Goal: Browse casually

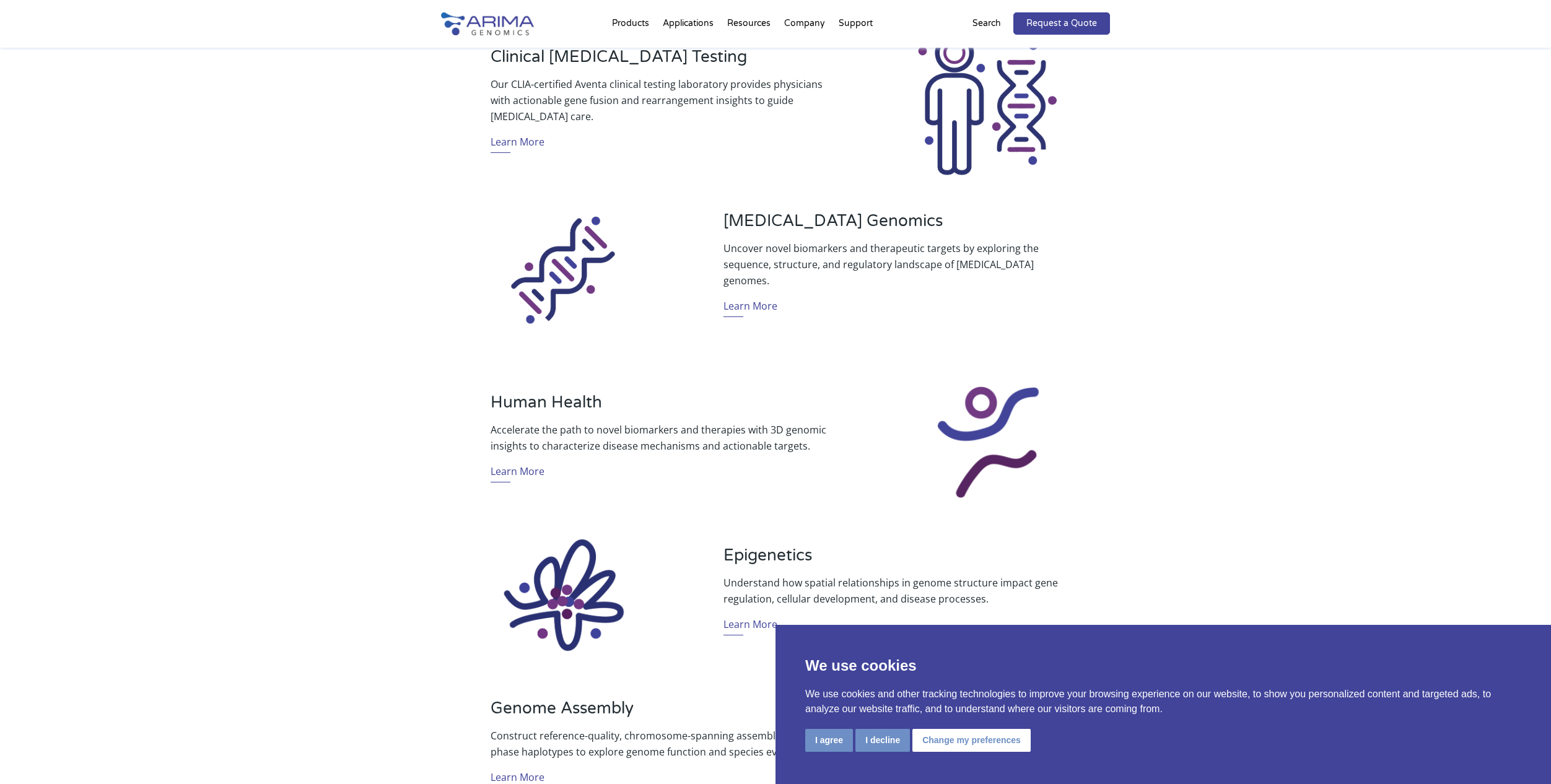
scroll to position [762, 0]
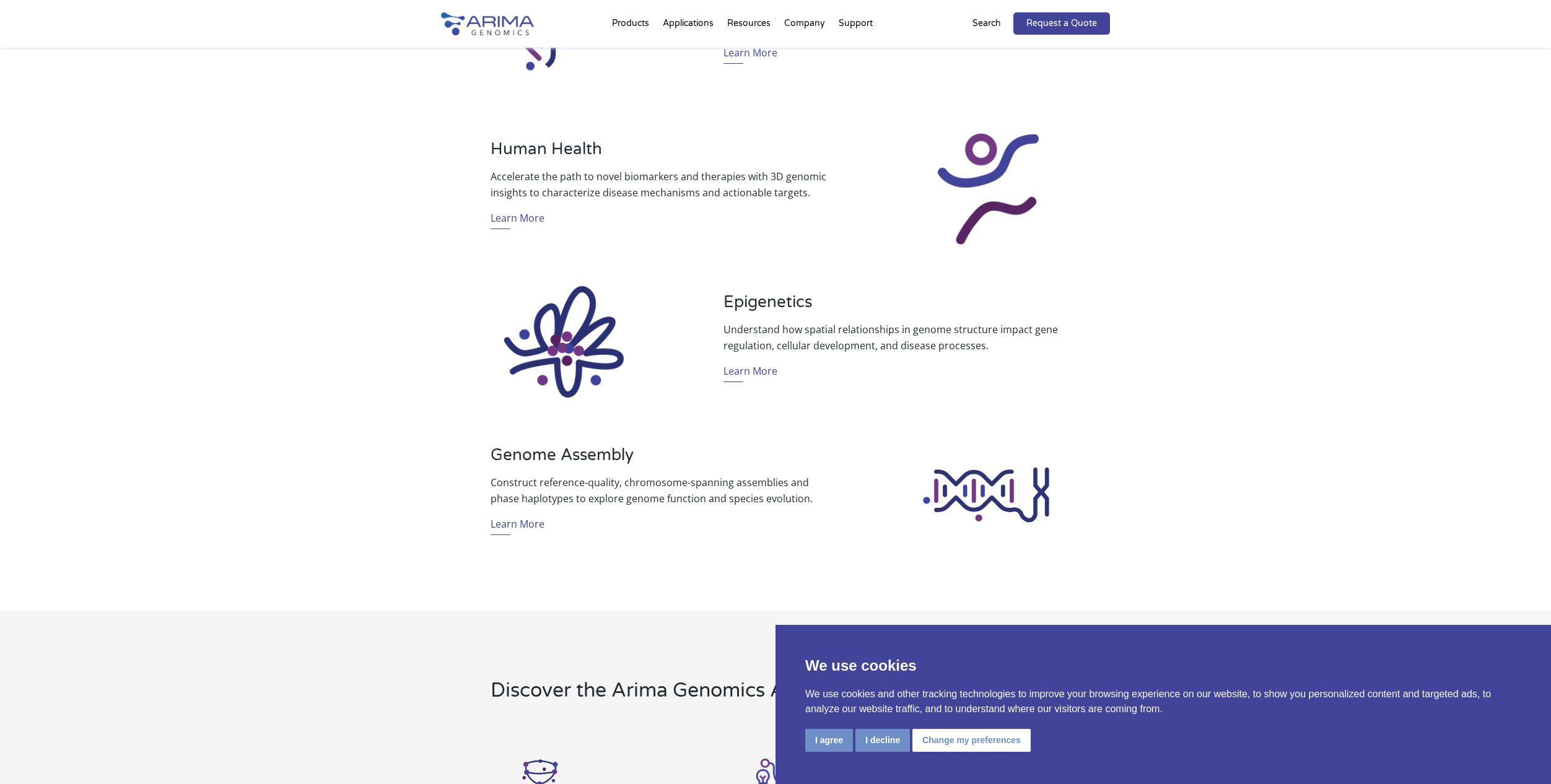
click at [841, 737] on button "I agree" at bounding box center [829, 740] width 47 height 23
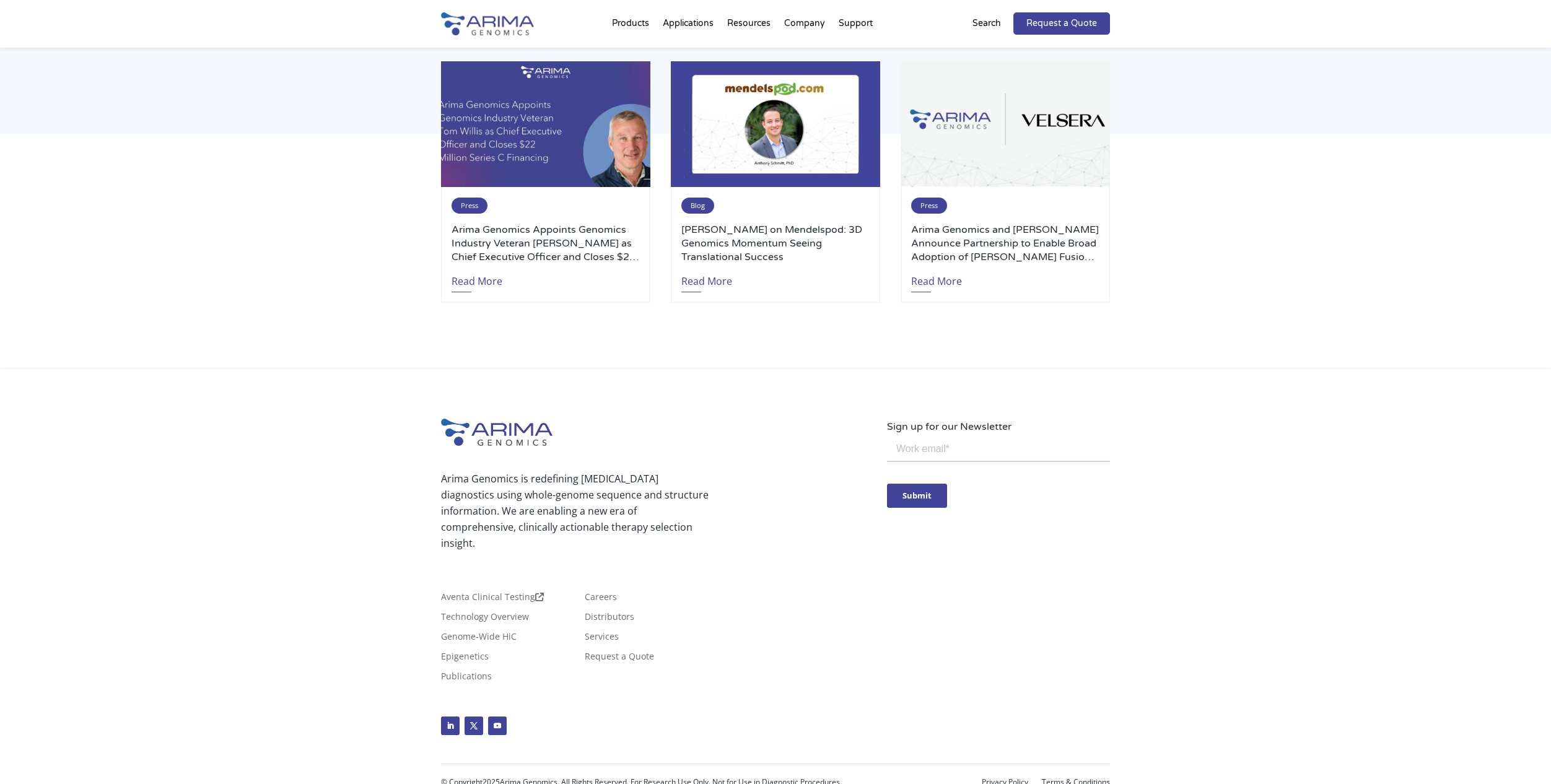
scroll to position [2691, 0]
click at [590, 774] on p "© Copyright 2025 Arima Genomics. All Rights Reserved. For Research Use Only. No…" at bounding box center [691, 782] width 502 height 16
click at [676, 774] on p "© Copyright 2025 Arima Genomics. All Rights Reserved. For Research Use Only. No…" at bounding box center [691, 782] width 502 height 16
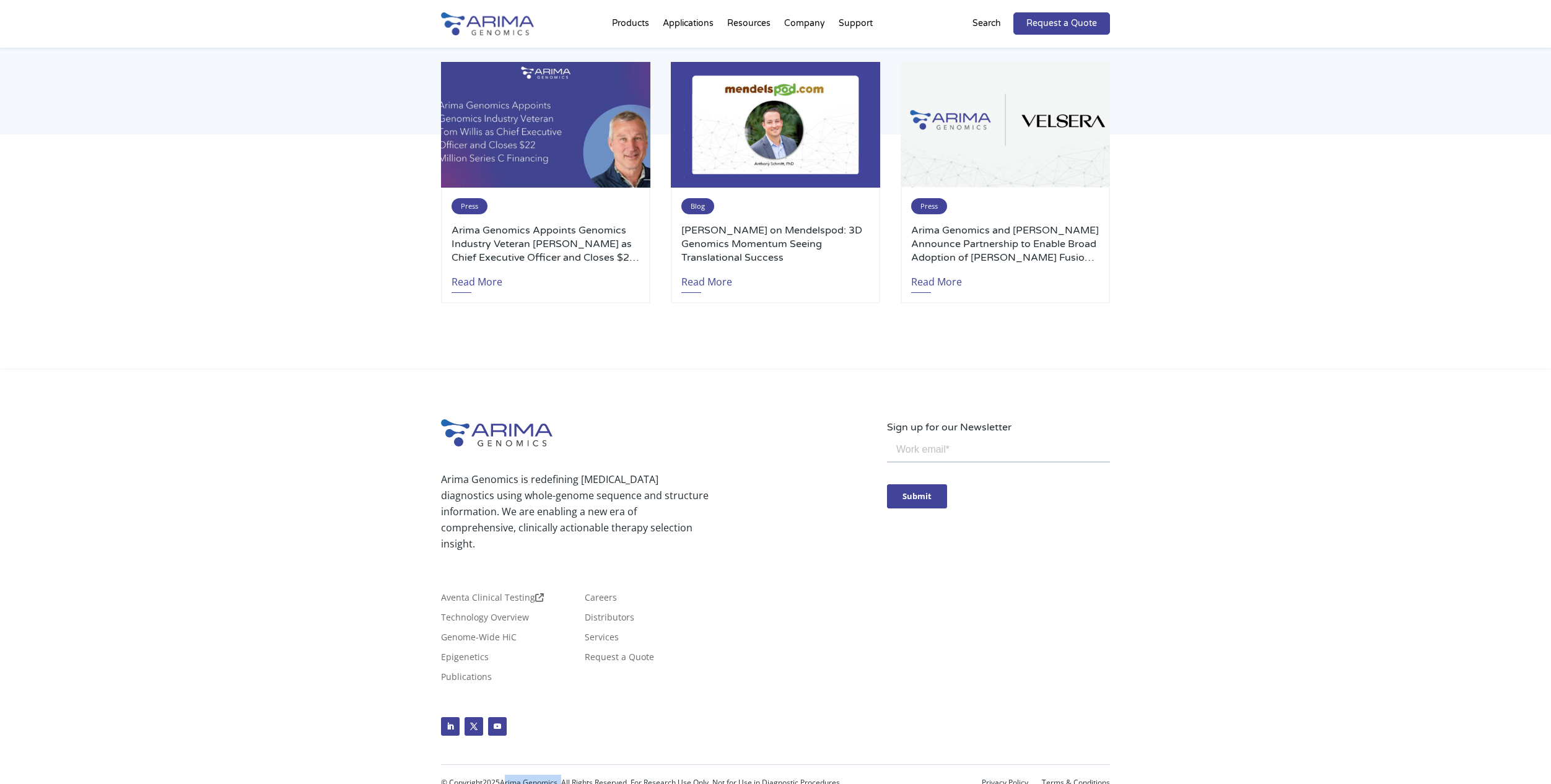
drag, startPoint x: 506, startPoint y: 766, endPoint x: 562, endPoint y: 766, distance: 56.0
click at [562, 774] on p "© Copyright 2025 Arima Genomics. All Rights Reserved. For Research Use Only. No…" at bounding box center [691, 782] width 502 height 16
copy p "Arima Genomics."
